Goal: Navigation & Orientation: Understand site structure

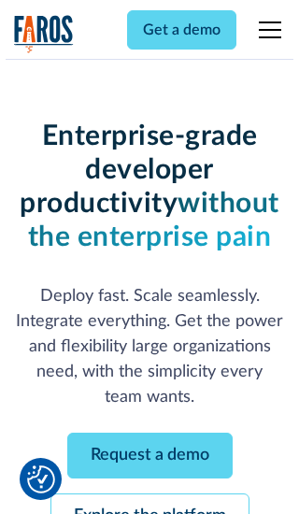
scroll to position [198, 0]
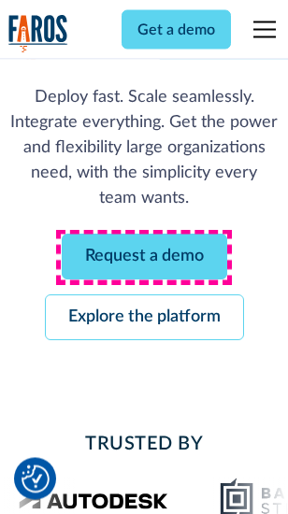
click at [144, 258] on link "Request a demo" at bounding box center [144, 258] width 165 height 46
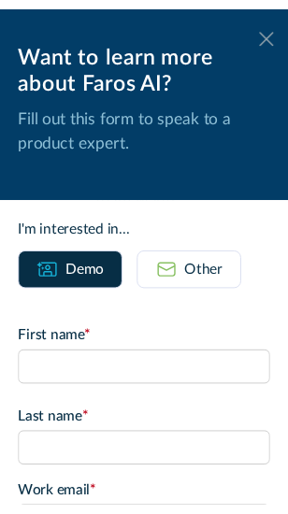
scroll to position [0, 0]
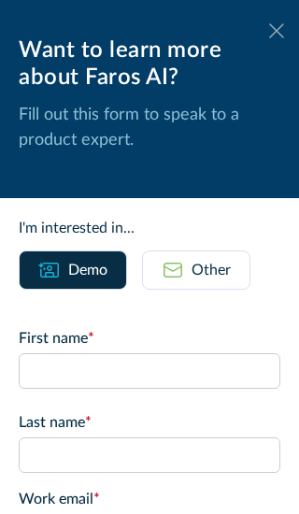
click at [269, 31] on icon at bounding box center [276, 30] width 15 height 14
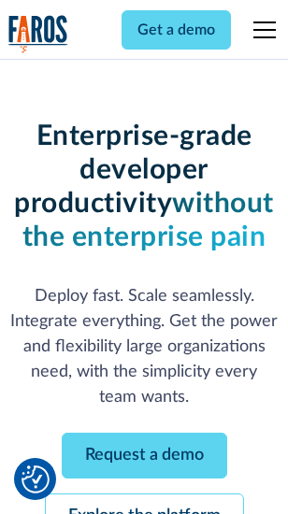
scroll to position [259, 0]
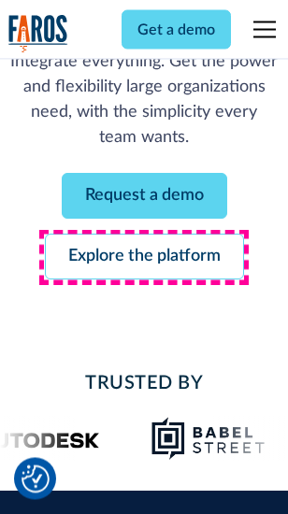
click at [144, 258] on link "Explore the platform" at bounding box center [144, 258] width 199 height 46
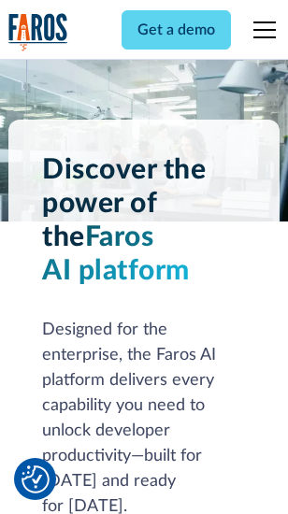
scroll to position [14243, 0]
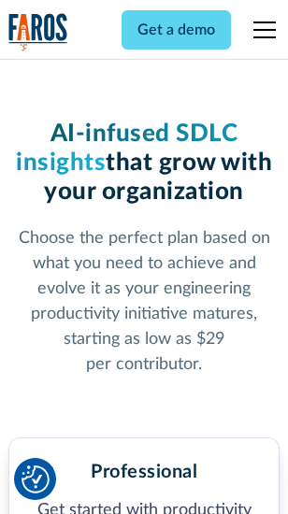
scroll to position [2964, 0]
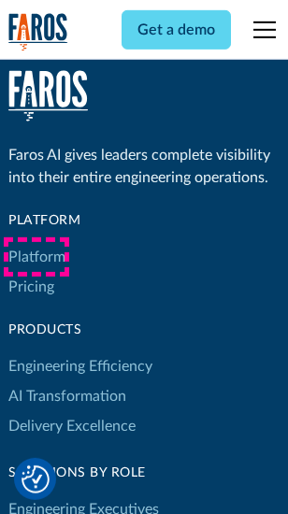
click at [36, 257] on link "Platform" at bounding box center [36, 257] width 57 height 30
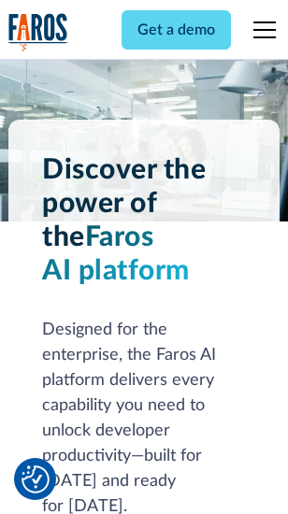
scroll to position [14843, 0]
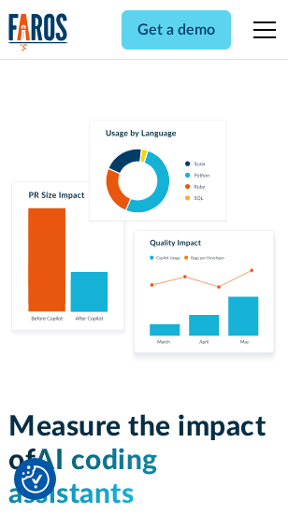
scroll to position [11673, 0]
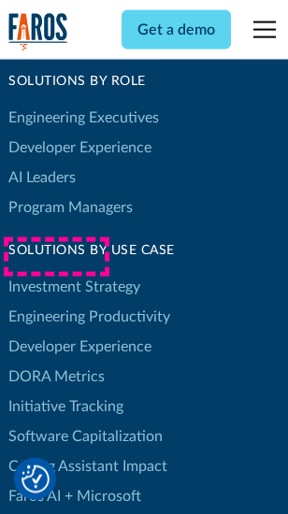
click at [56, 362] on link "DORA Metrics" at bounding box center [56, 377] width 96 height 30
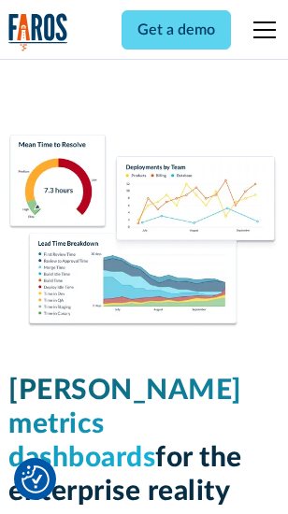
scroll to position [8278, 0]
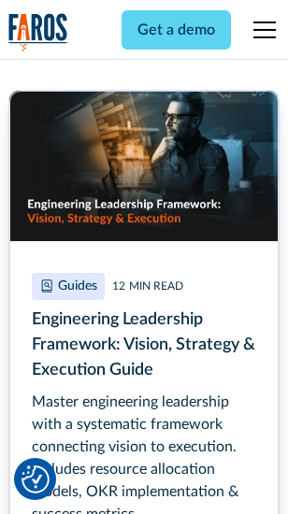
scroll to position [8561, 0]
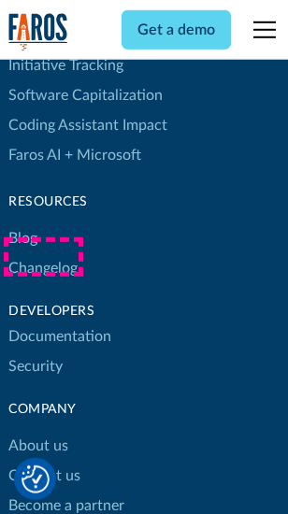
click at [43, 257] on link "Changelog" at bounding box center [42, 268] width 69 height 30
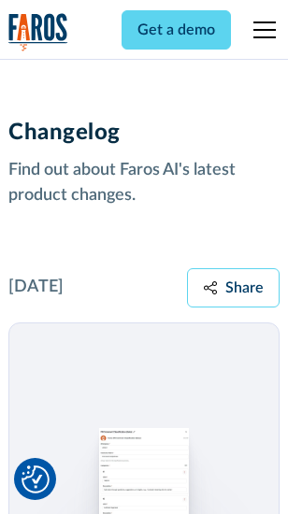
scroll to position [22928, 0]
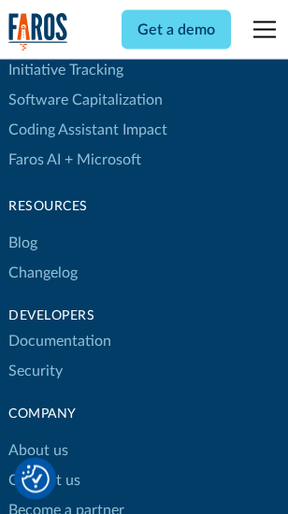
click at [37, 437] on link "About us" at bounding box center [38, 452] width 60 height 30
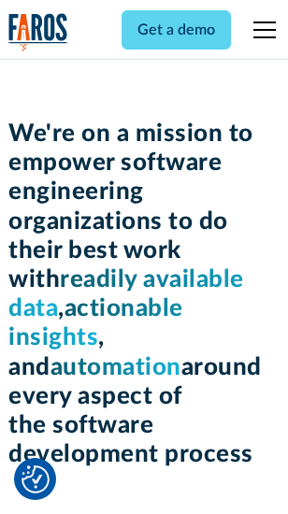
scroll to position [6466, 0]
